Goal: Task Accomplishment & Management: Complete application form

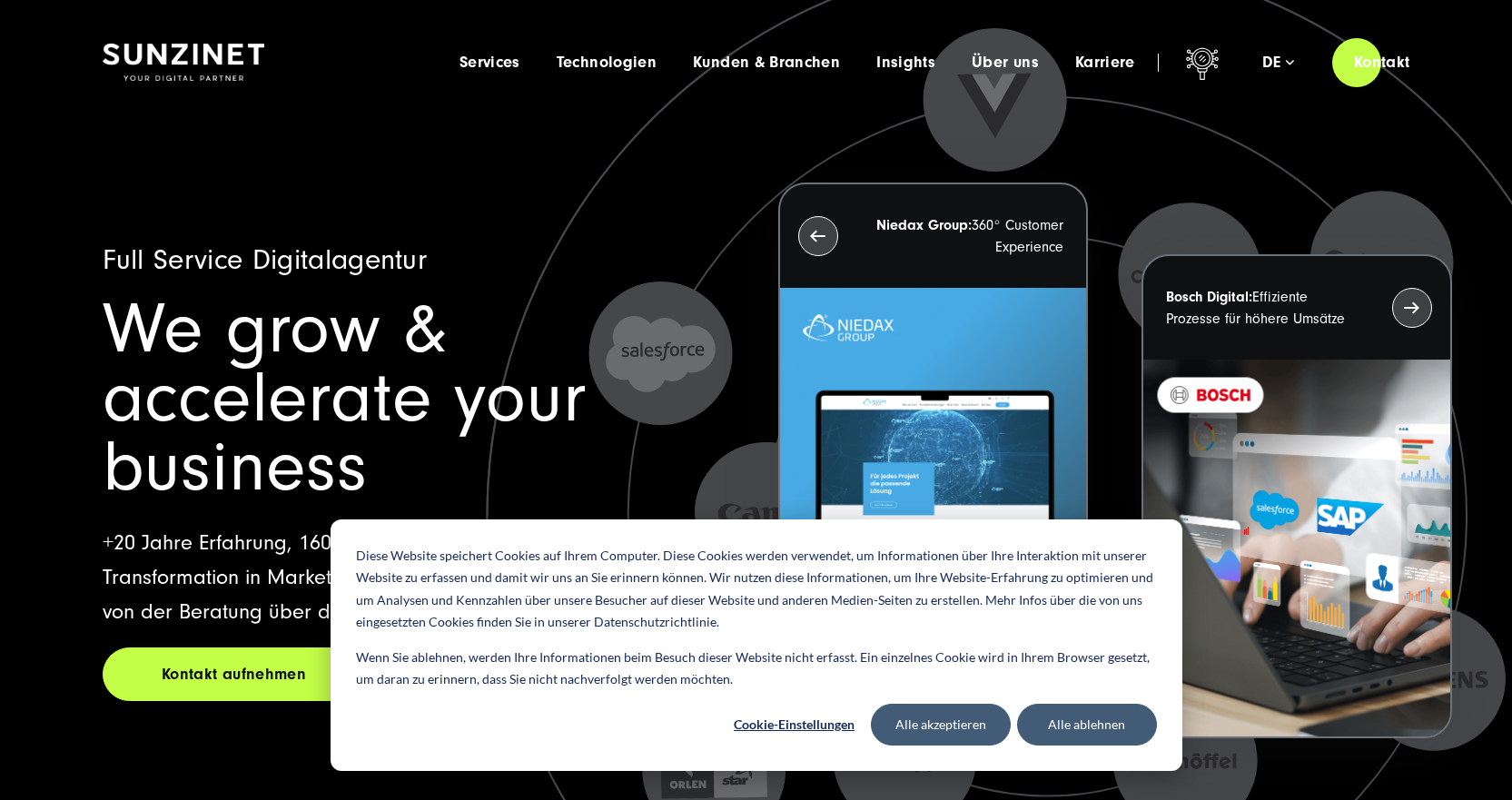
click at [1124, 66] on span "Karriere" at bounding box center [1105, 62] width 60 height 18
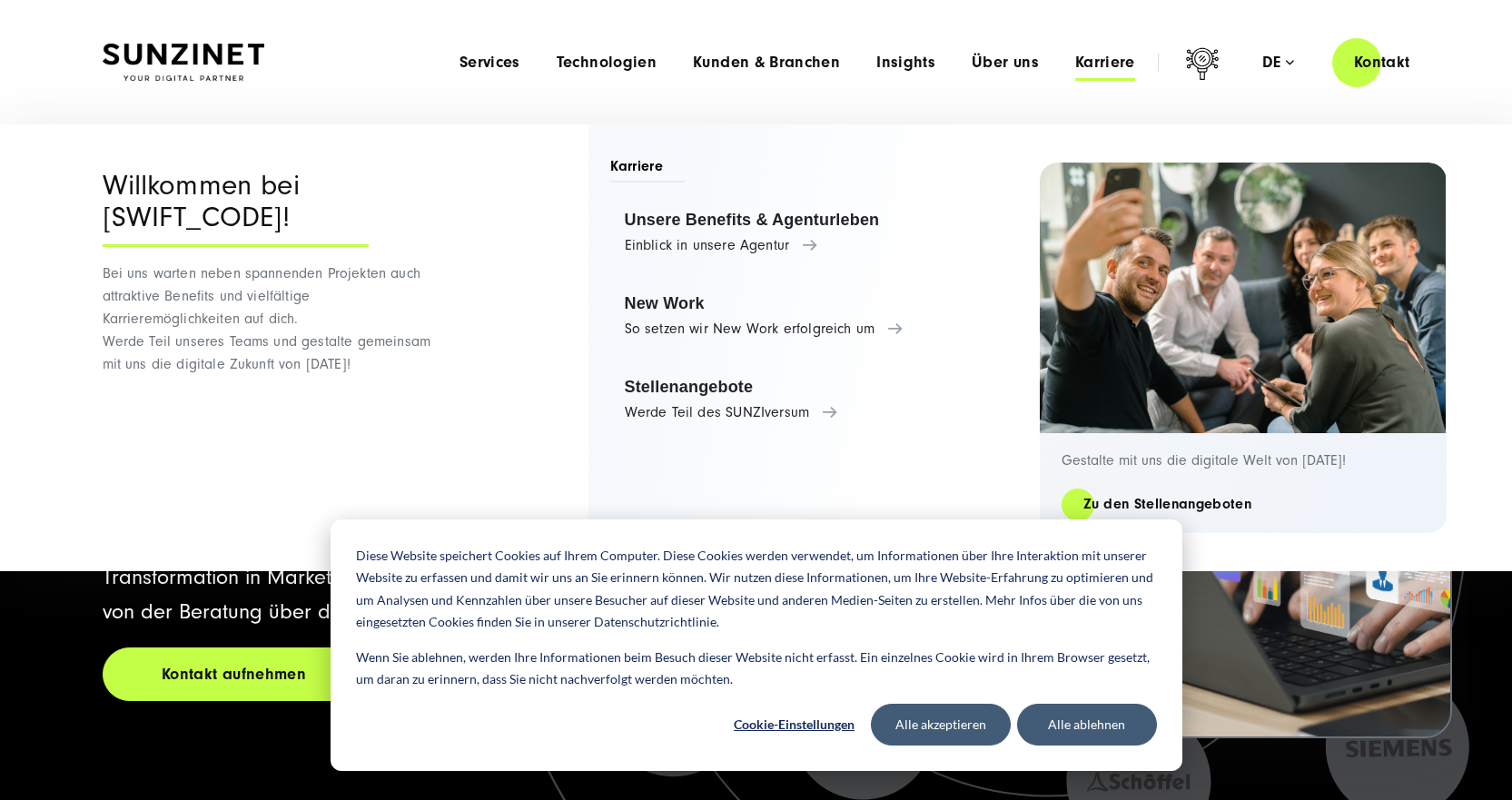
click at [785, 402] on link "Stellenangebote Werde Teil des SUNZIversum" at bounding box center [803, 400] width 386 height 69
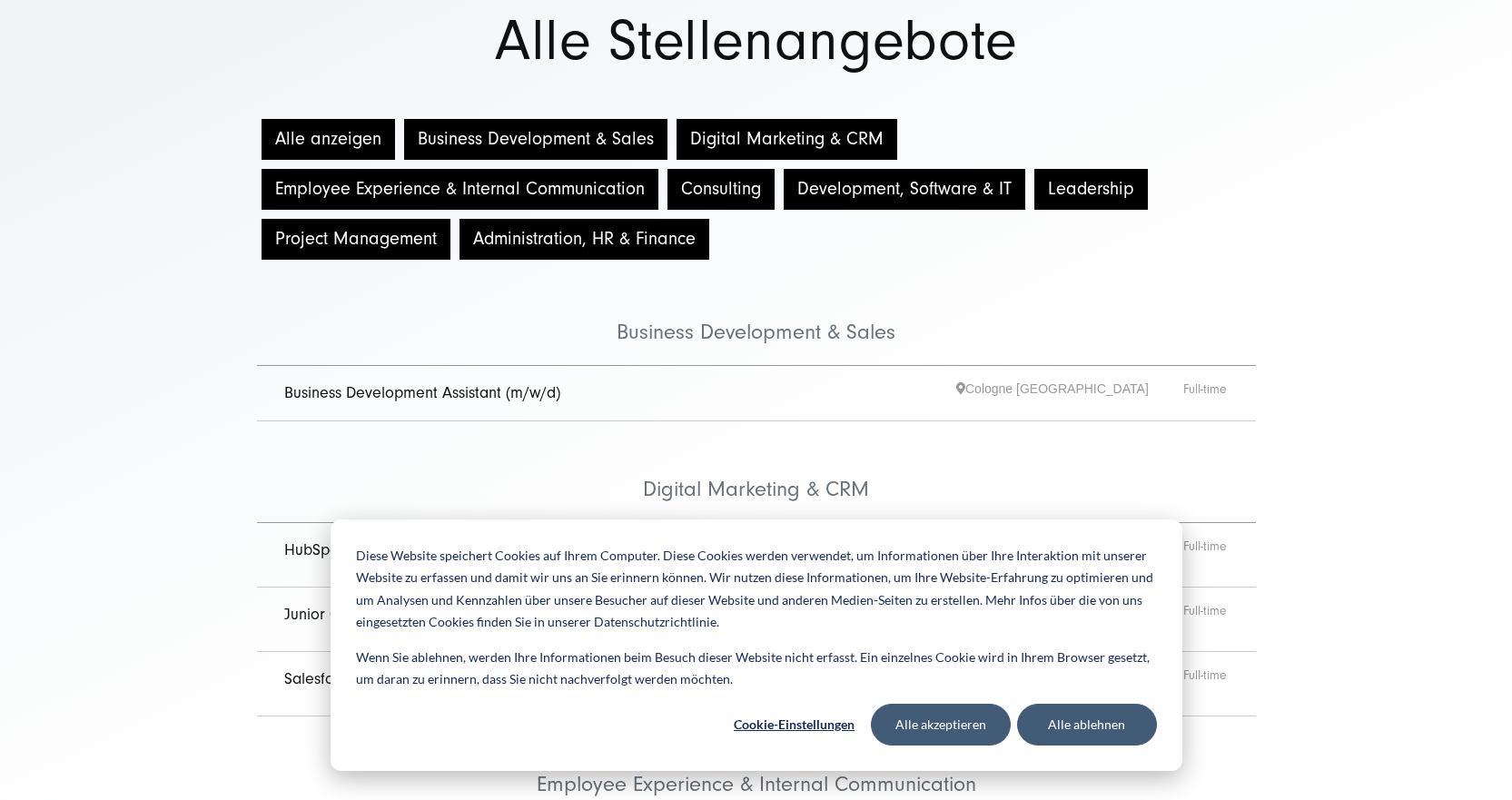
scroll to position [181, 0]
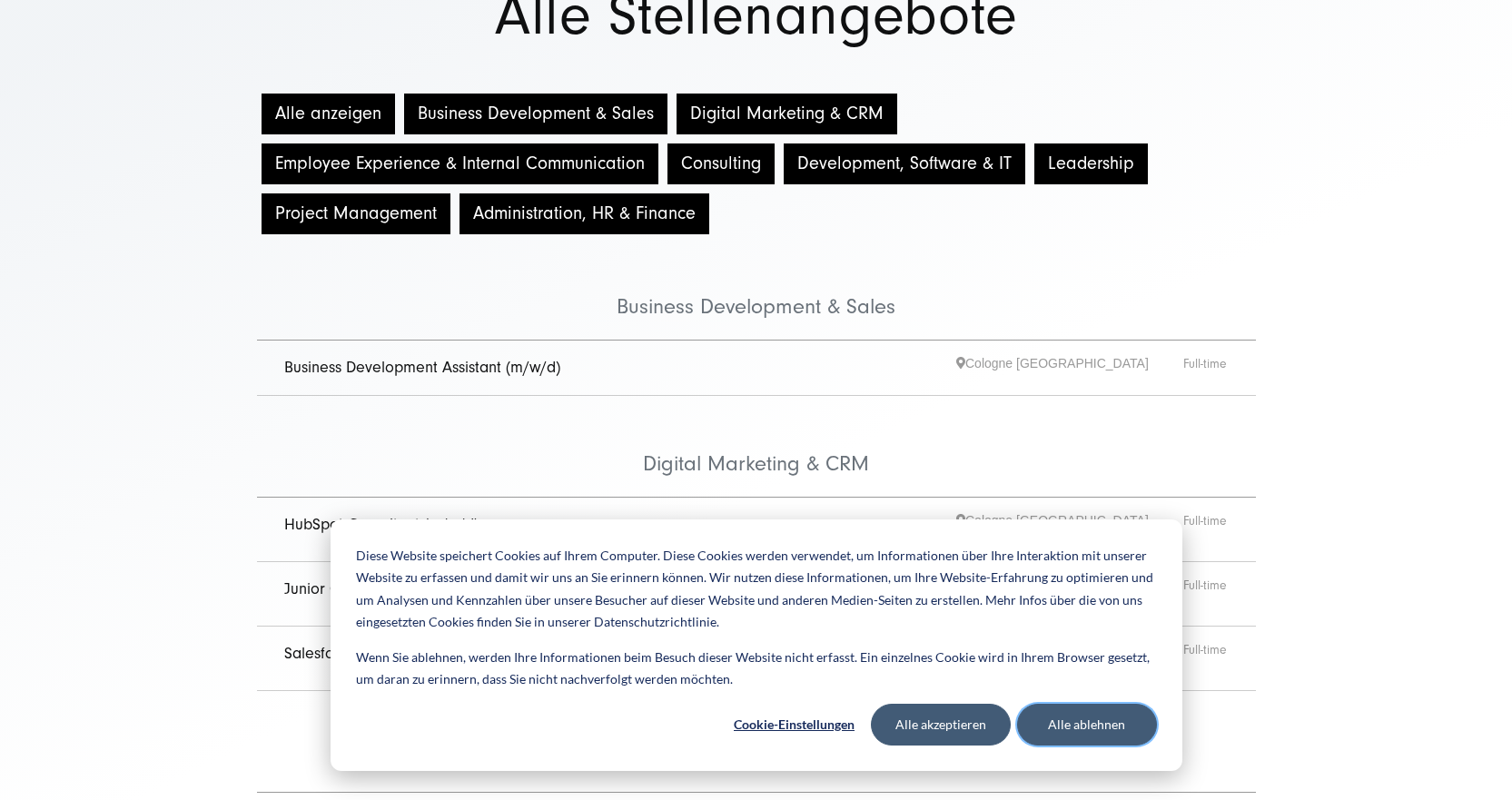
click at [1060, 727] on button "Alle ablehnen" at bounding box center [1086, 725] width 140 height 42
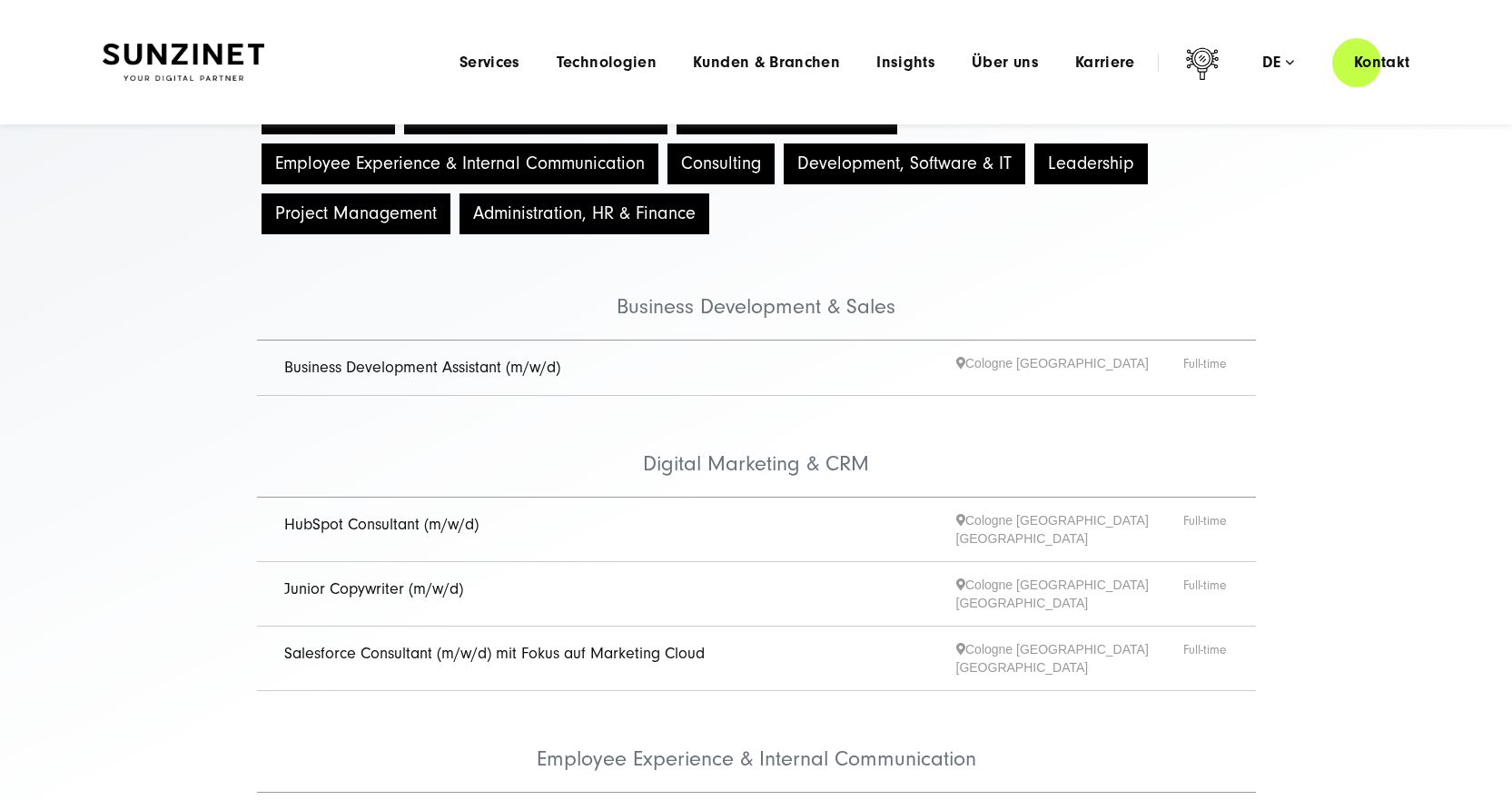
click at [484, 361] on link "Business Development Assistant (m/w/d)" at bounding box center [422, 366] width 276 height 19
